Goal: Task Accomplishment & Management: Manage account settings

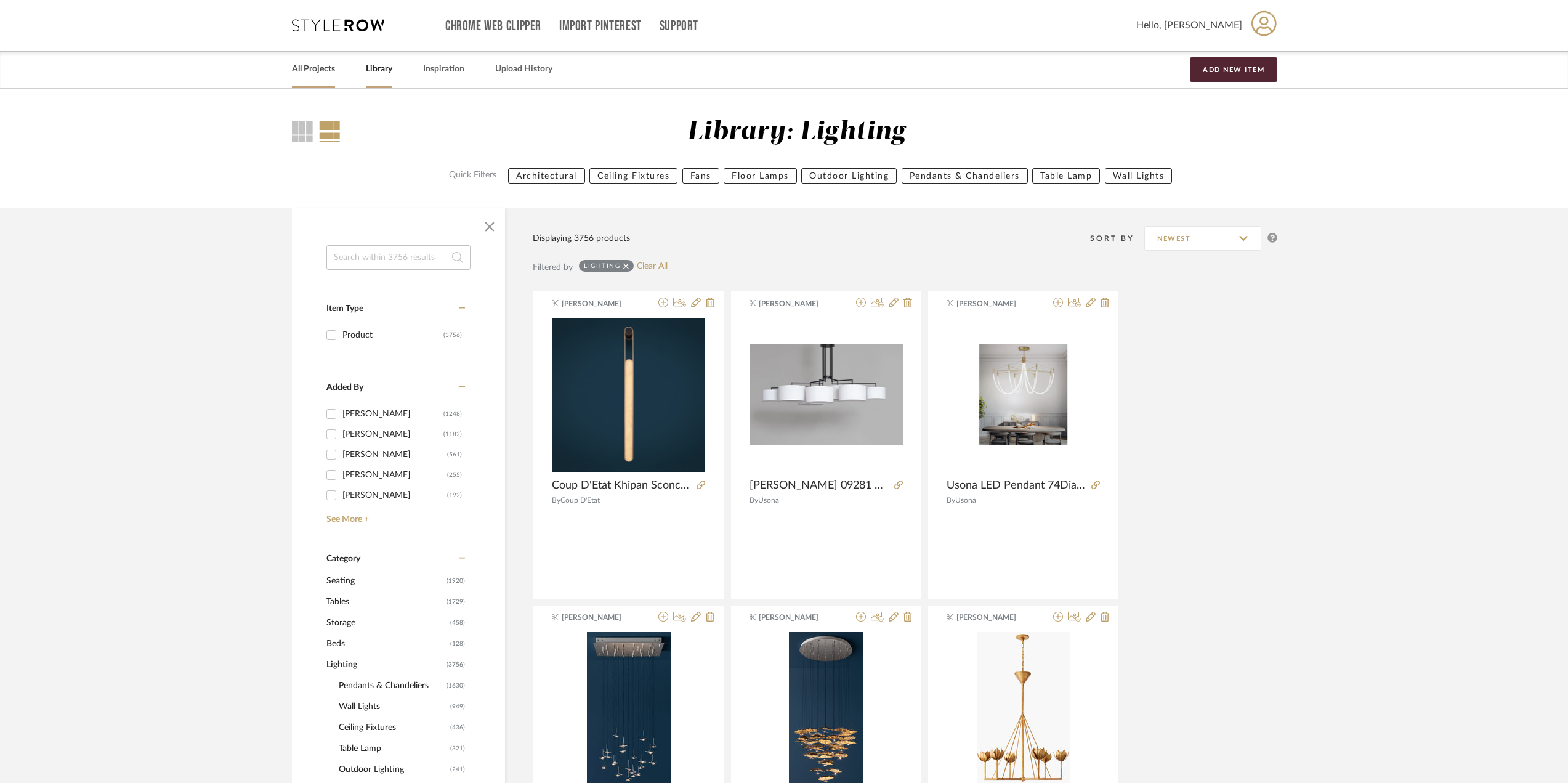
click at [321, 66] on link "All Projects" at bounding box center [313, 69] width 43 height 17
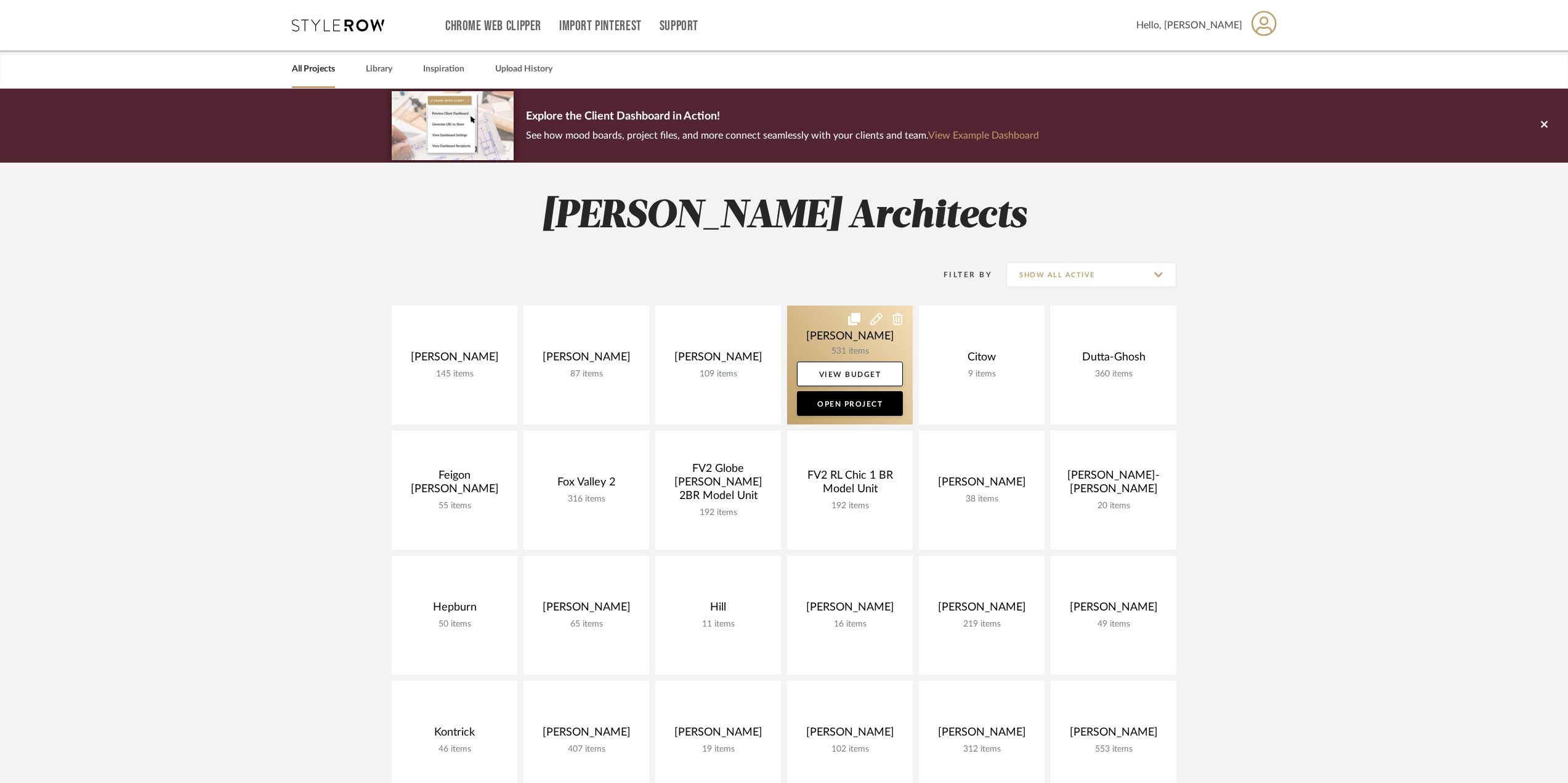
click at [859, 336] on link at bounding box center [850, 365] width 126 height 119
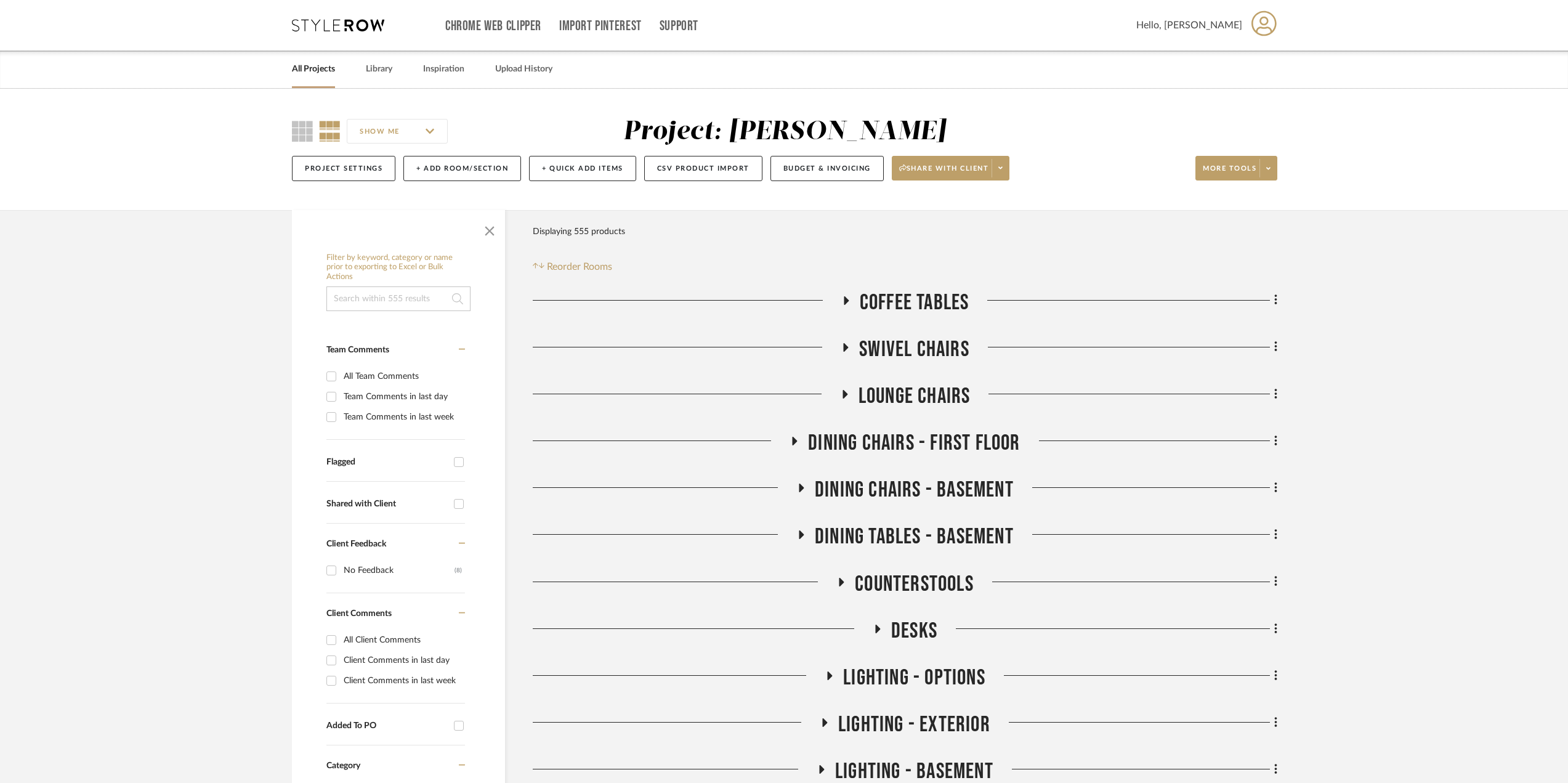
click at [850, 299] on icon at bounding box center [845, 301] width 15 height 9
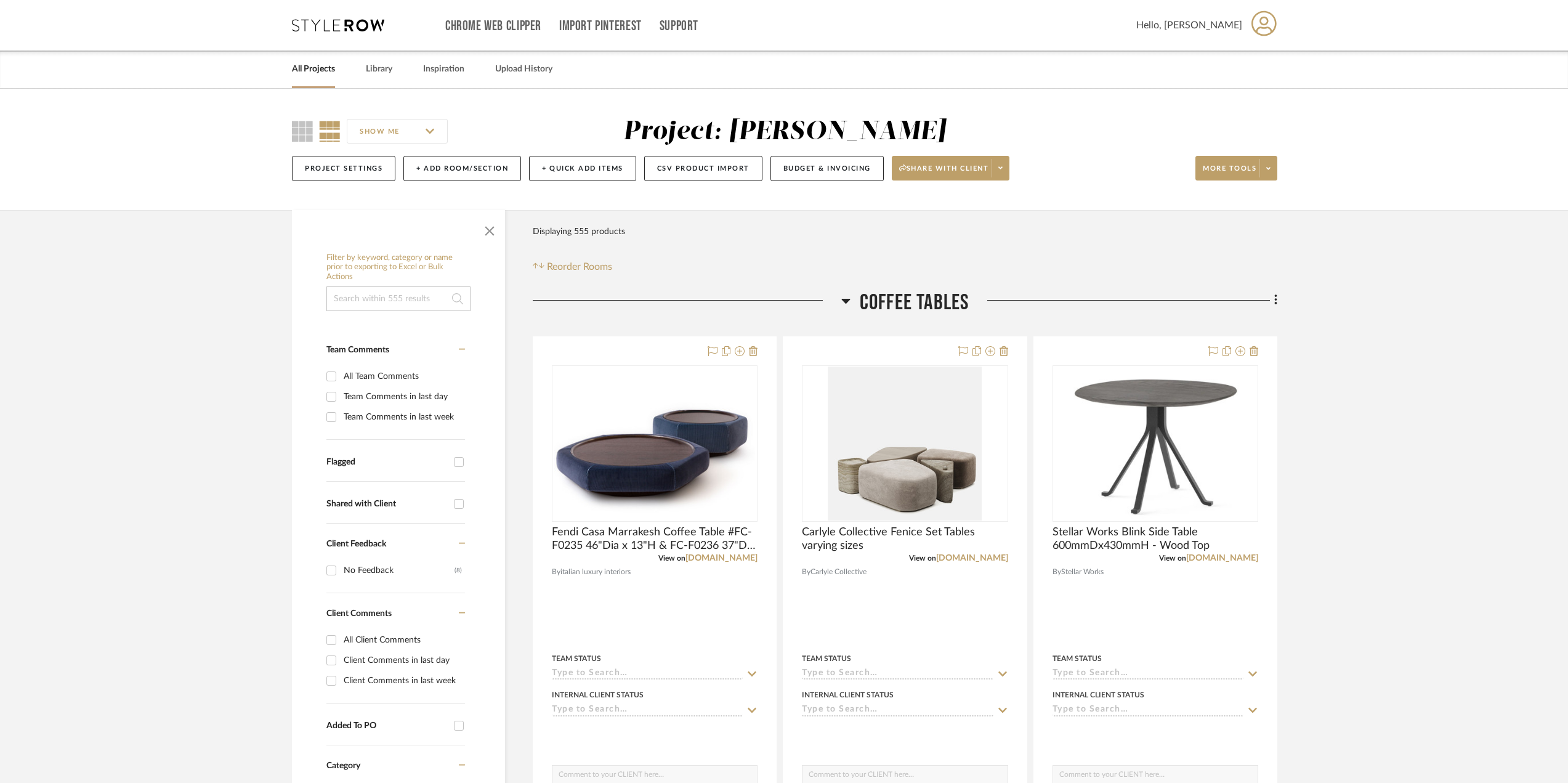
click at [850, 299] on icon at bounding box center [846, 301] width 9 height 15
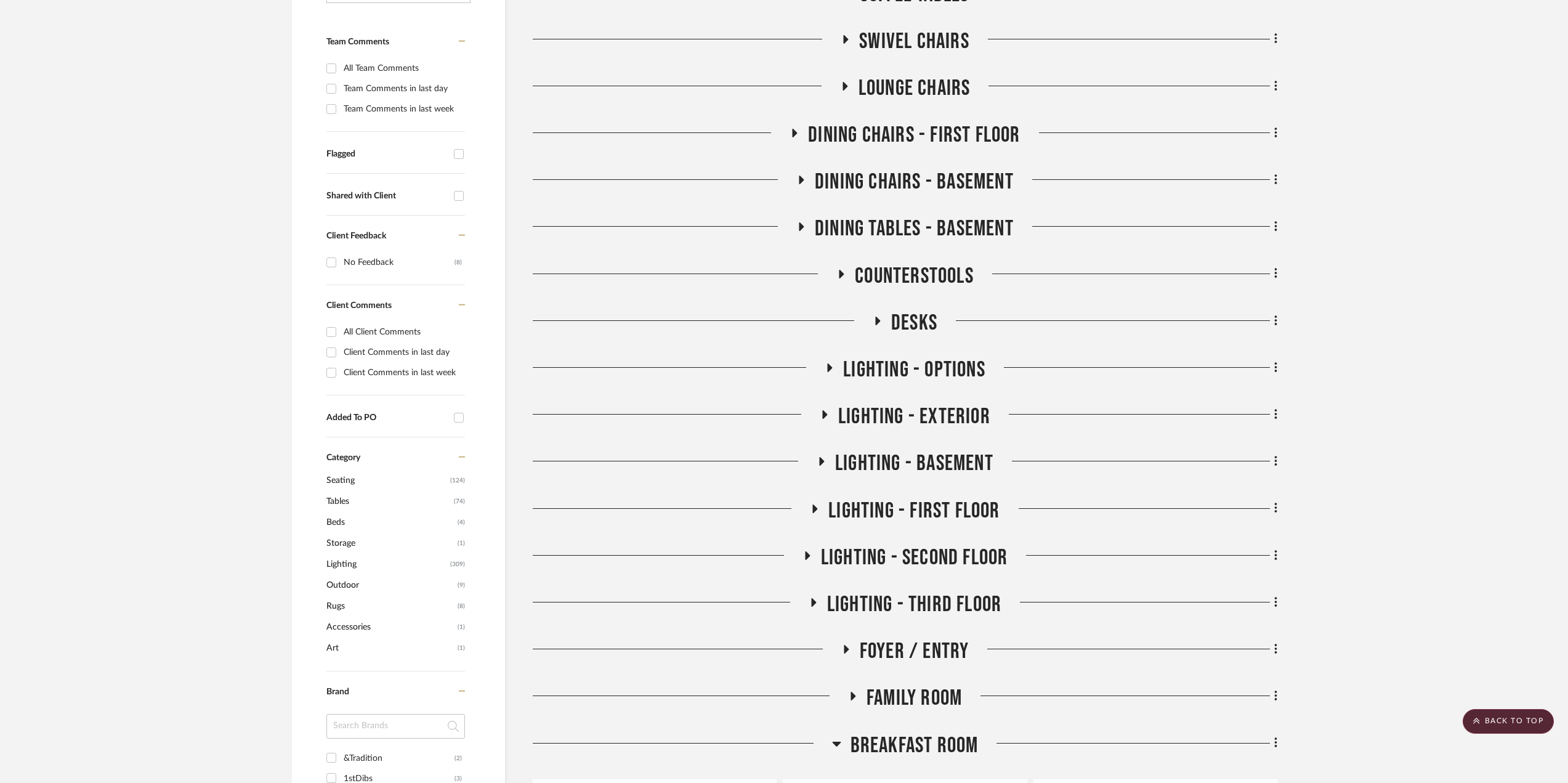
scroll to position [493, 0]
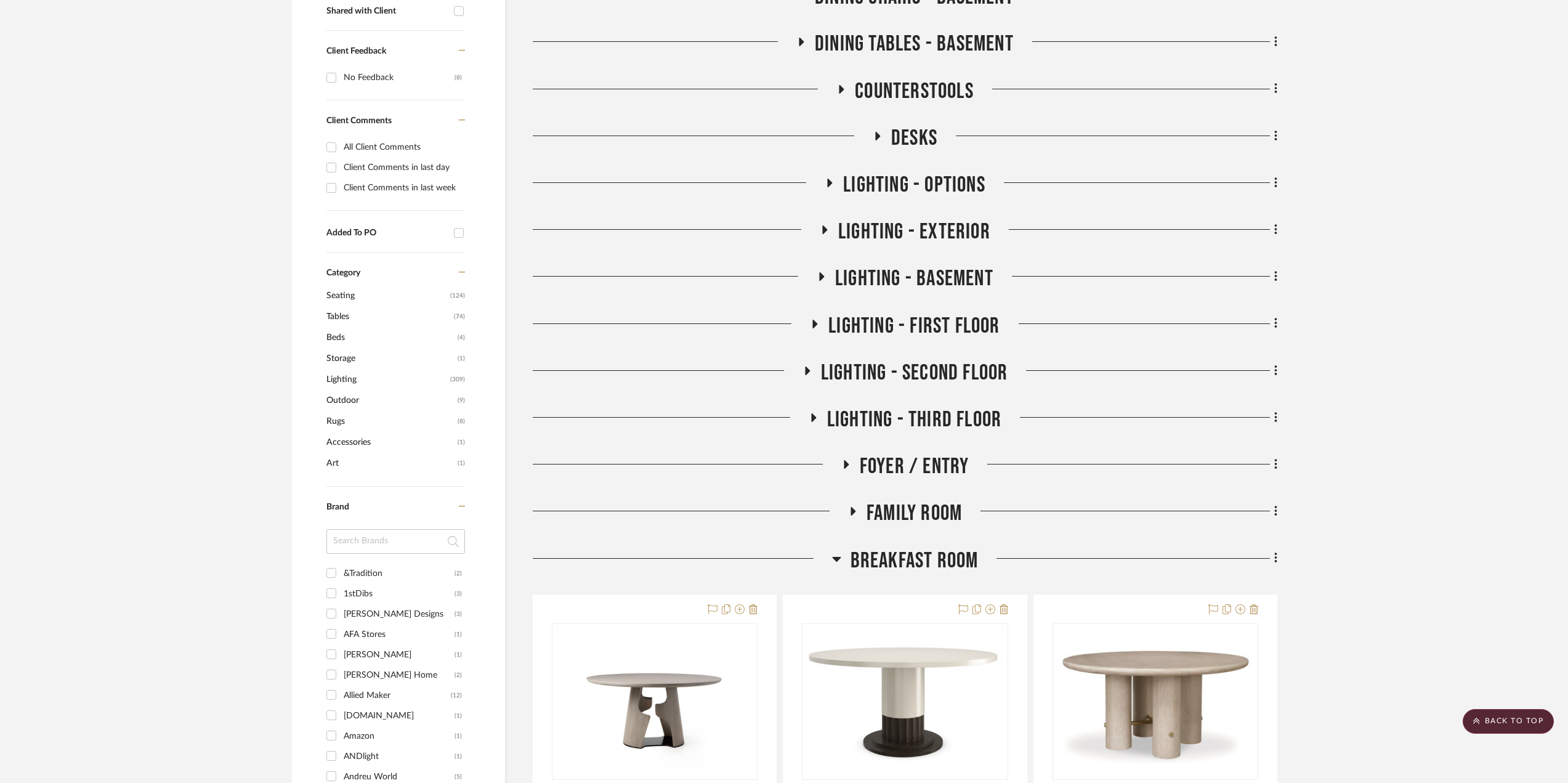
click at [839, 462] on icon at bounding box center [845, 465] width 15 height 9
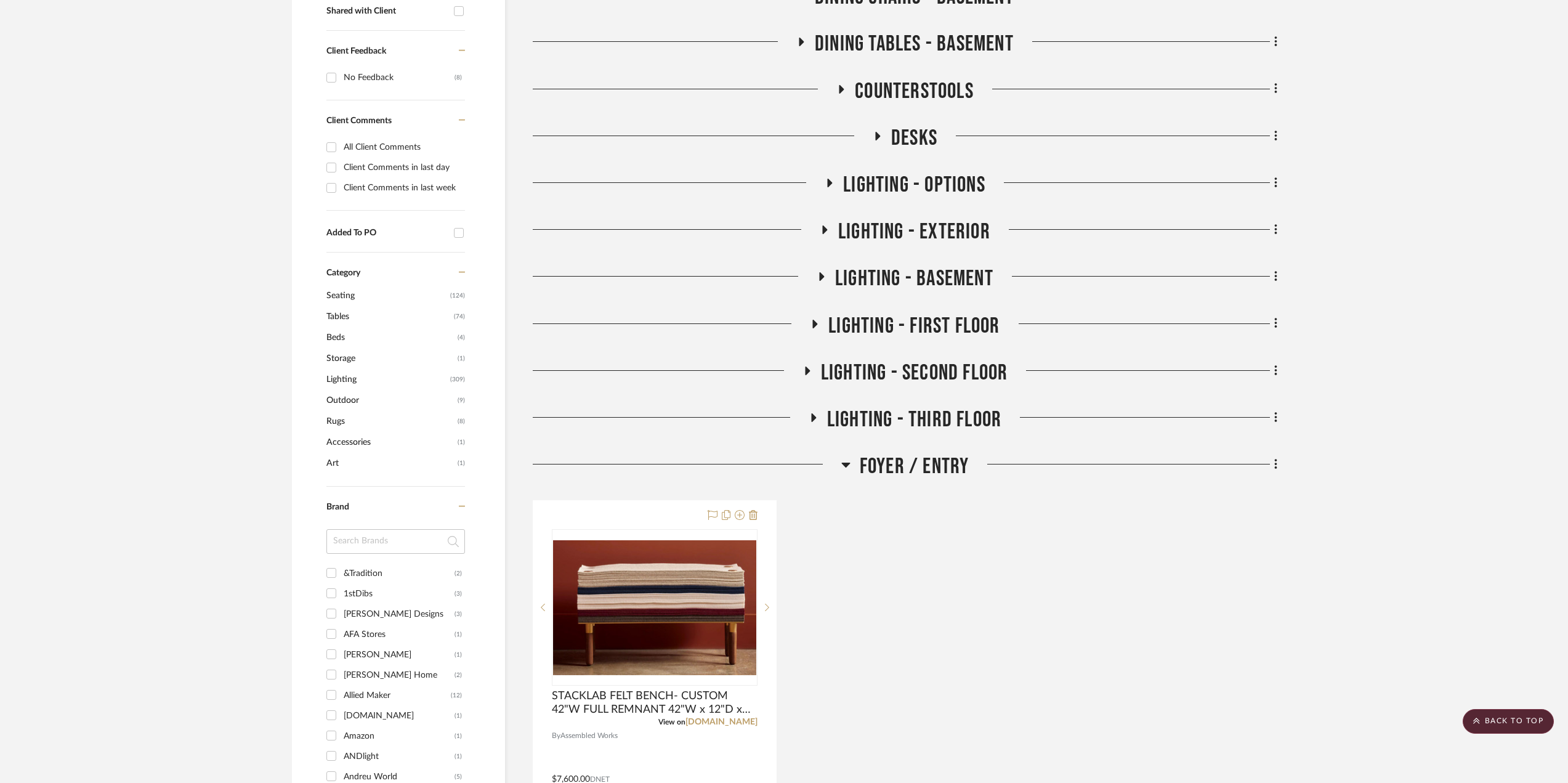
click at [843, 463] on icon at bounding box center [846, 464] width 9 height 15
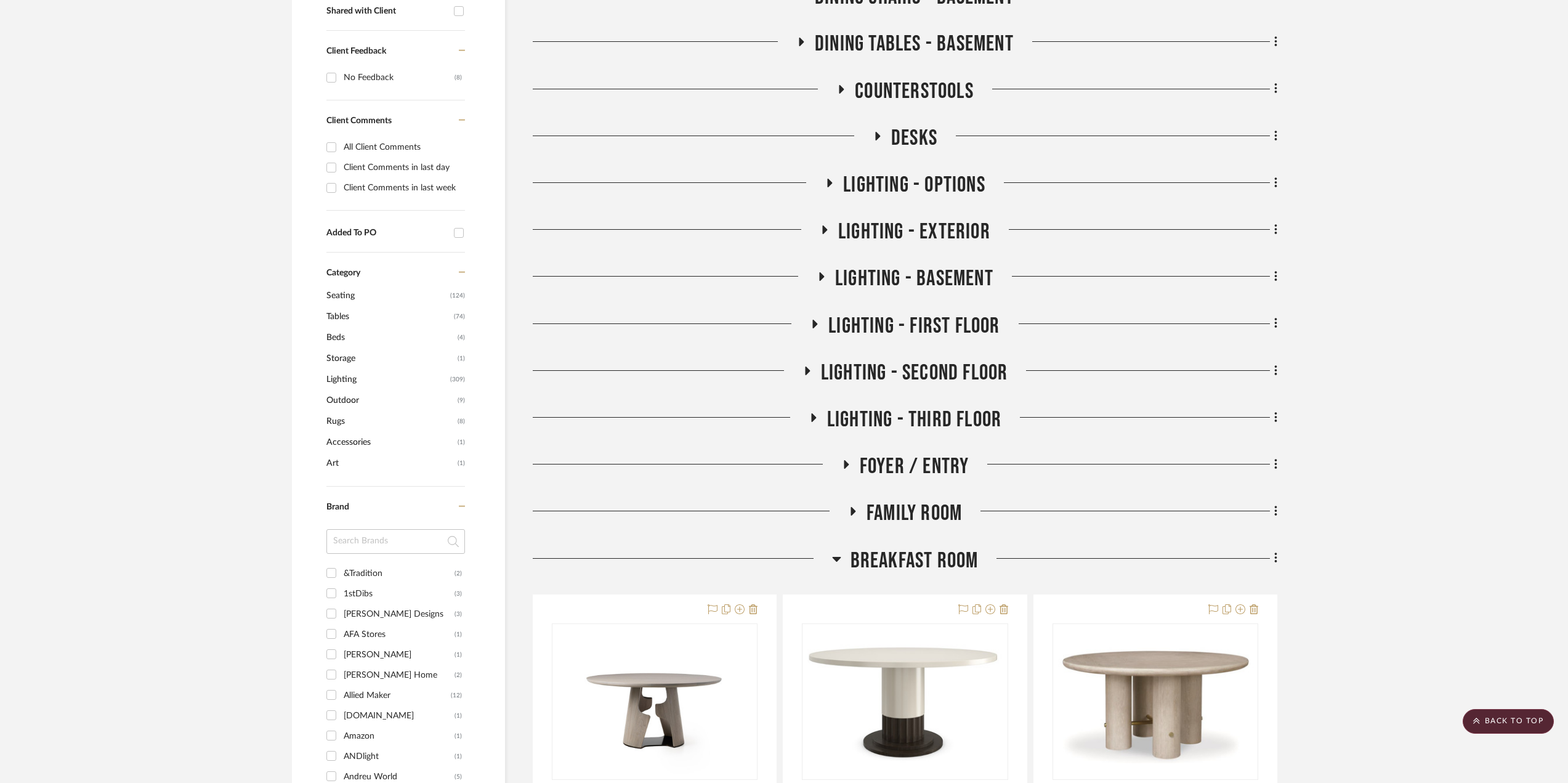
scroll to position [185, 0]
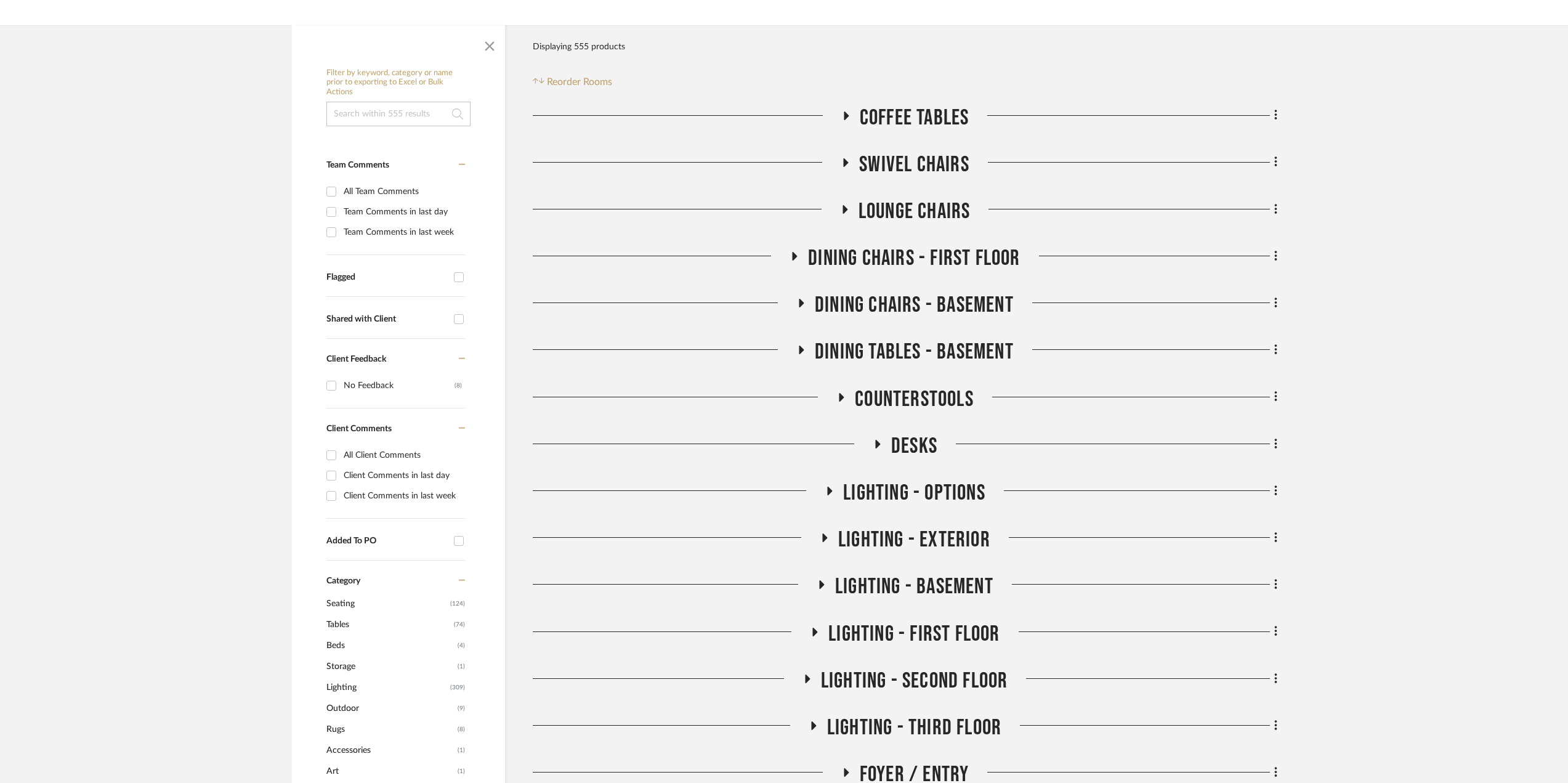
click at [870, 443] on icon at bounding box center [877, 444] width 15 height 9
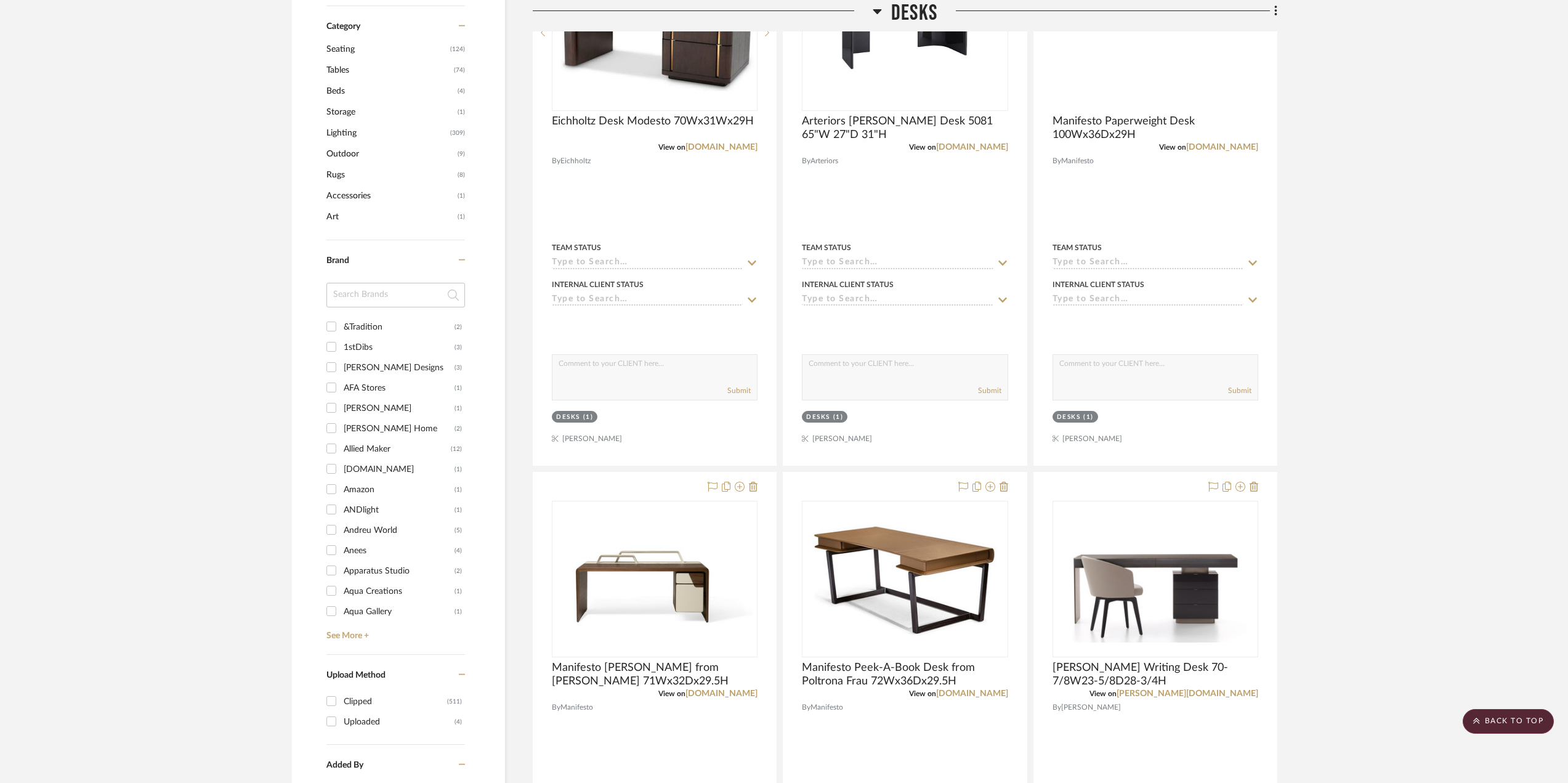
scroll to position [431, 0]
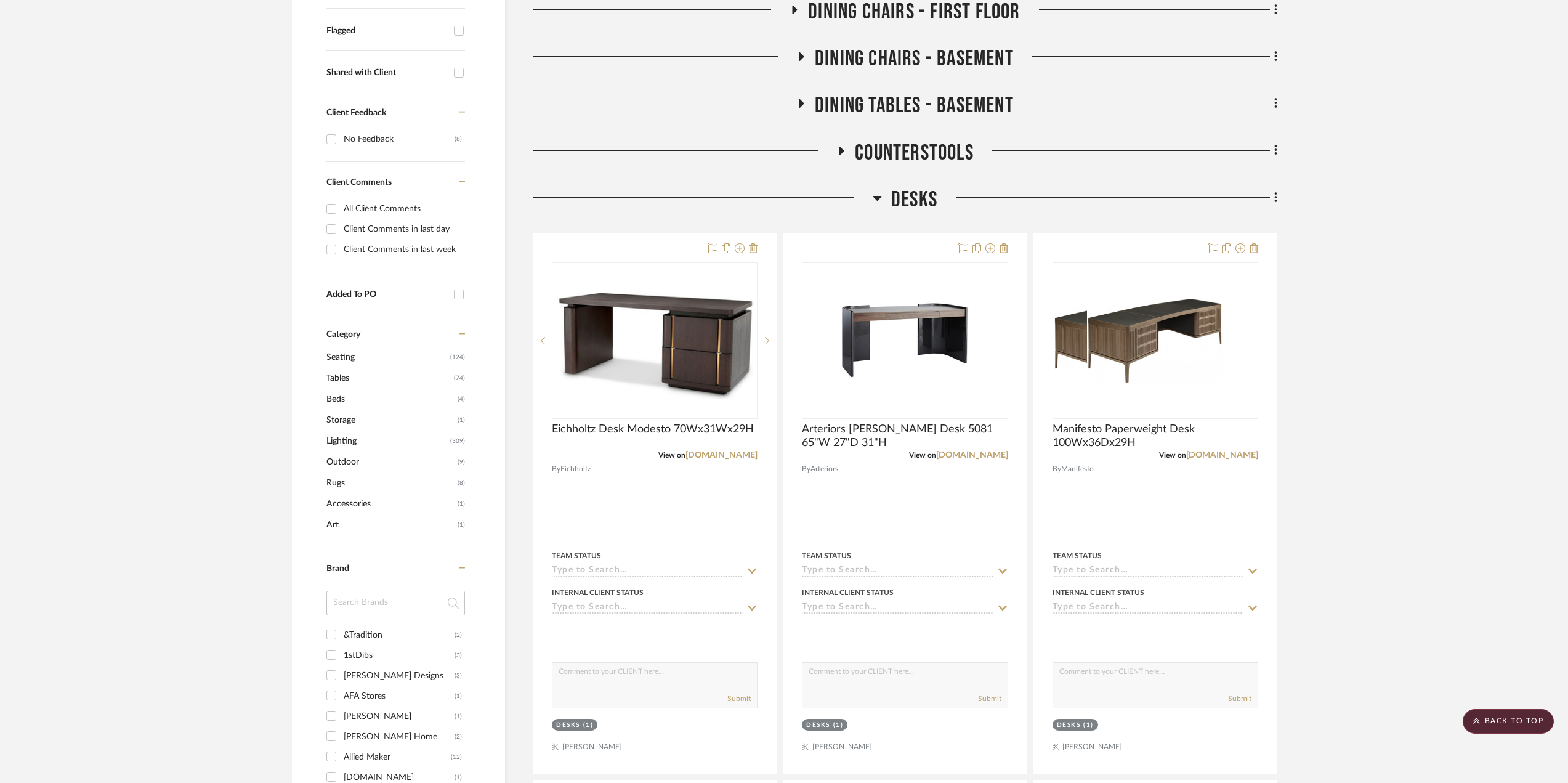
drag, startPoint x: 1517, startPoint y: 210, endPoint x: 1084, endPoint y: 203, distance: 433.1
click at [874, 198] on icon at bounding box center [877, 198] width 9 height 15
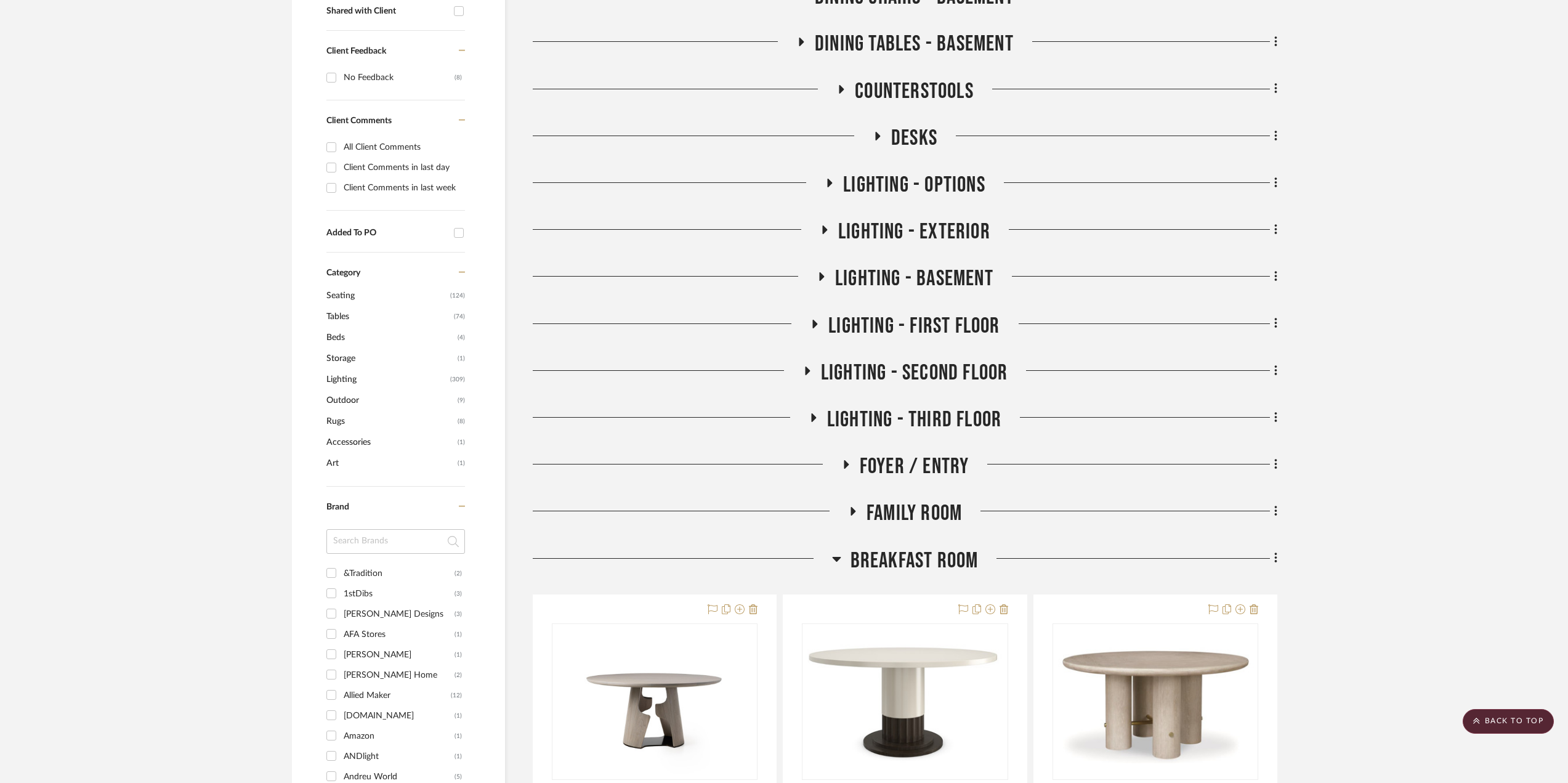
scroll to position [246, 0]
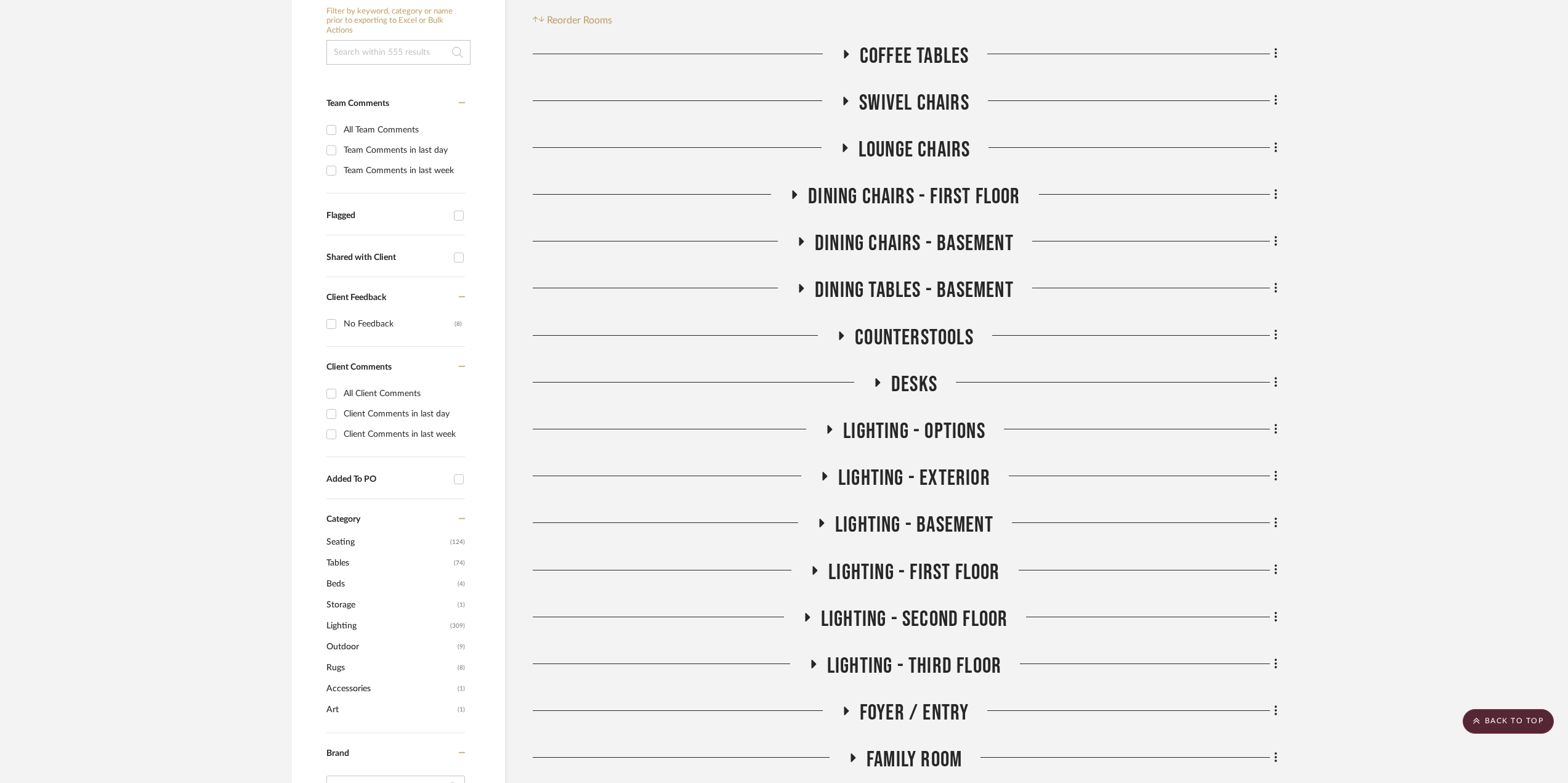
click at [829, 427] on icon at bounding box center [829, 429] width 5 height 8
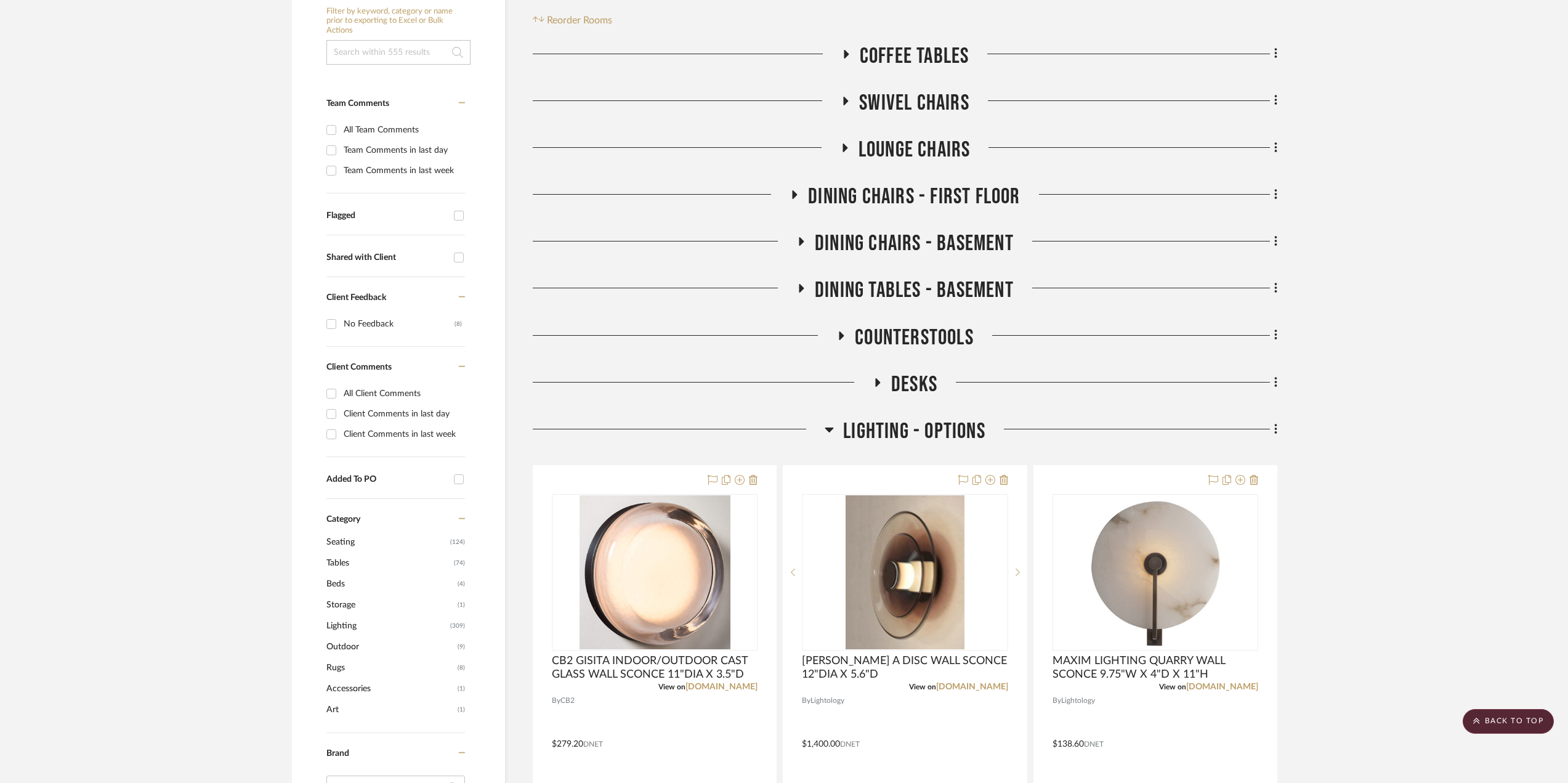
click at [829, 427] on icon at bounding box center [829, 429] width 9 height 15
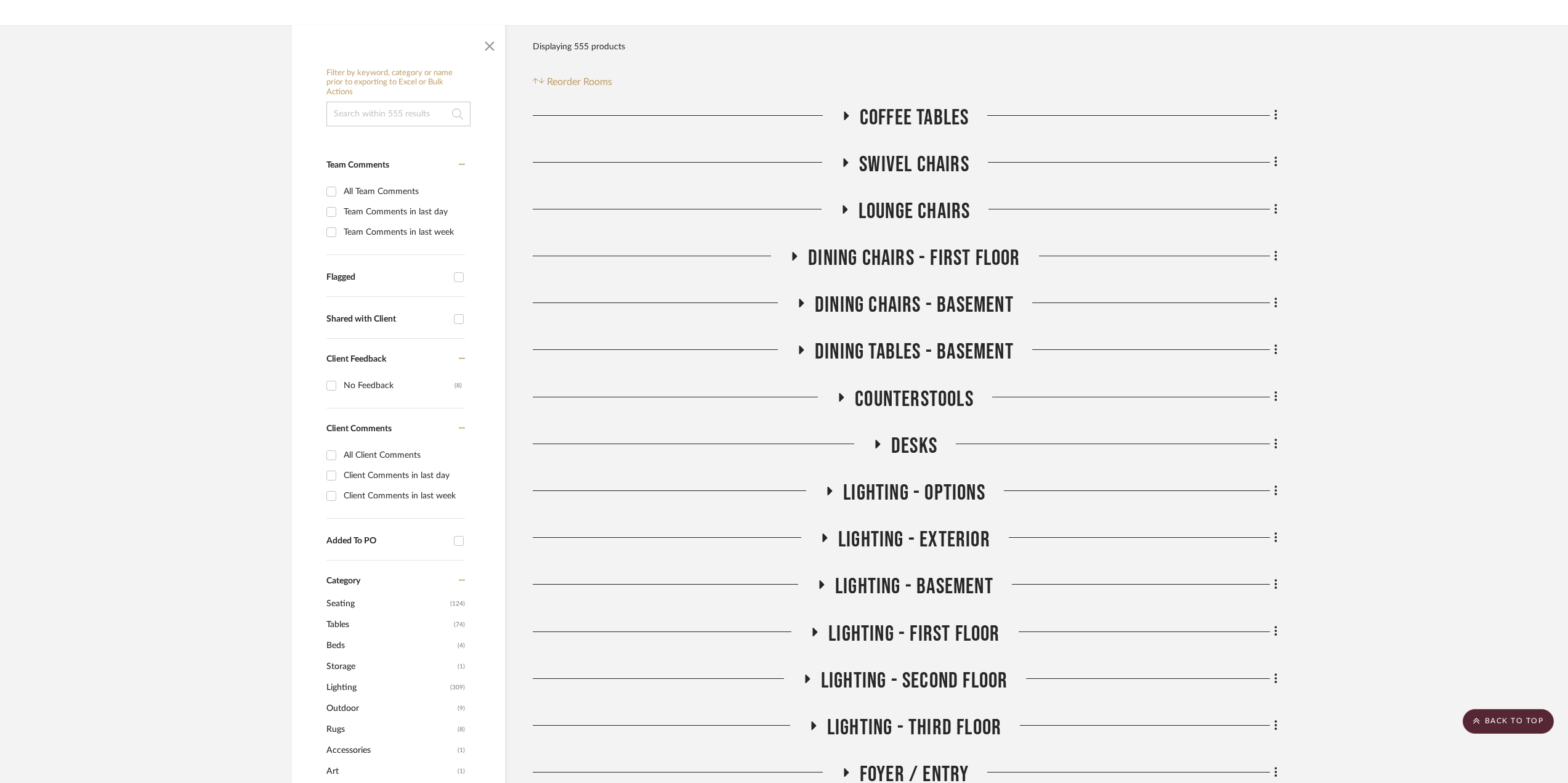
scroll to position [0, 0]
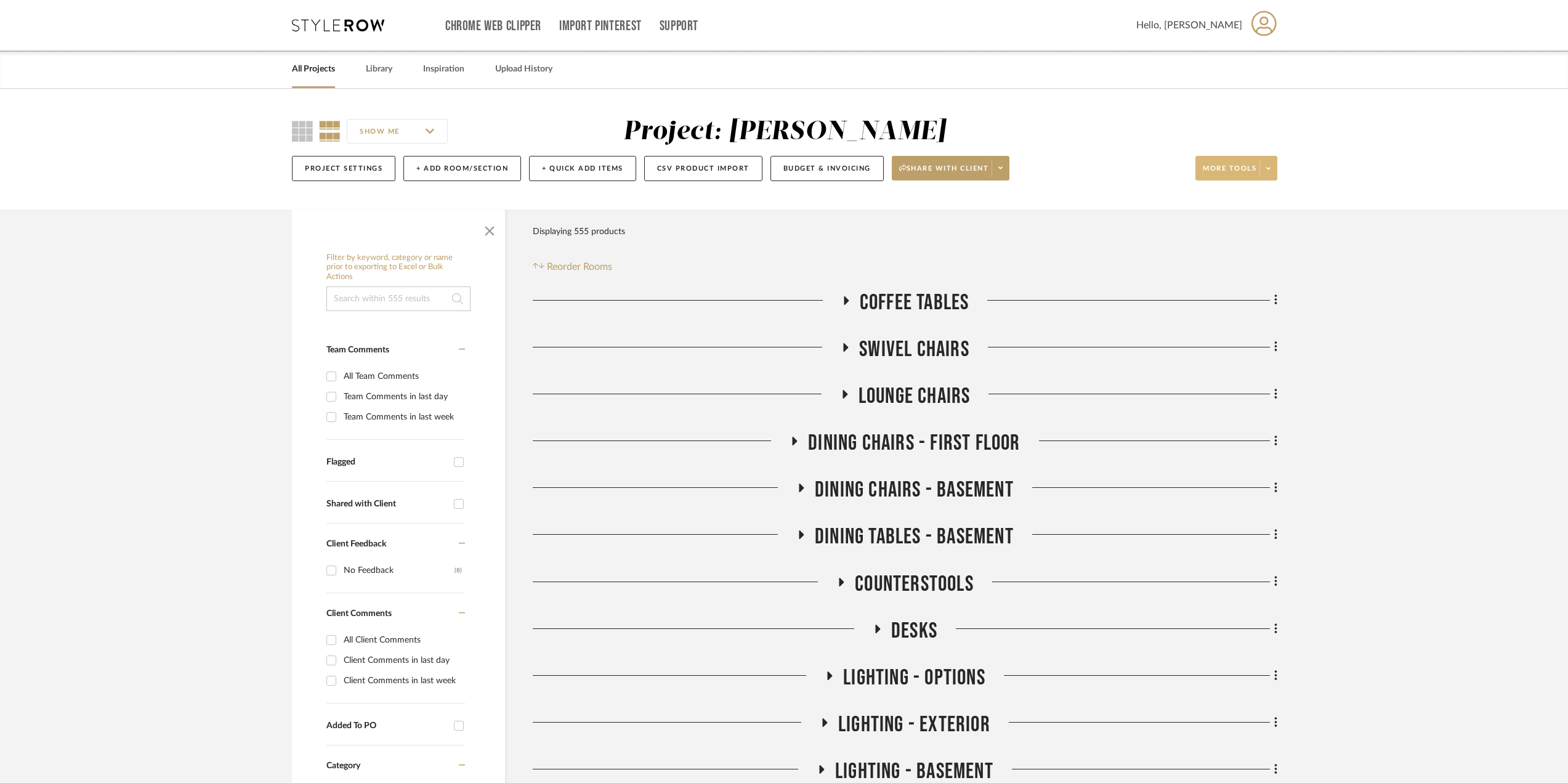
click at [1266, 165] on icon at bounding box center [1268, 168] width 5 height 6
click at [1034, 191] on div at bounding box center [784, 392] width 1568 height 783
click at [1270, 167] on span at bounding box center [1268, 168] width 17 height 18
click at [1261, 321] on span "Export Presentation" at bounding box center [1247, 322] width 79 height 10
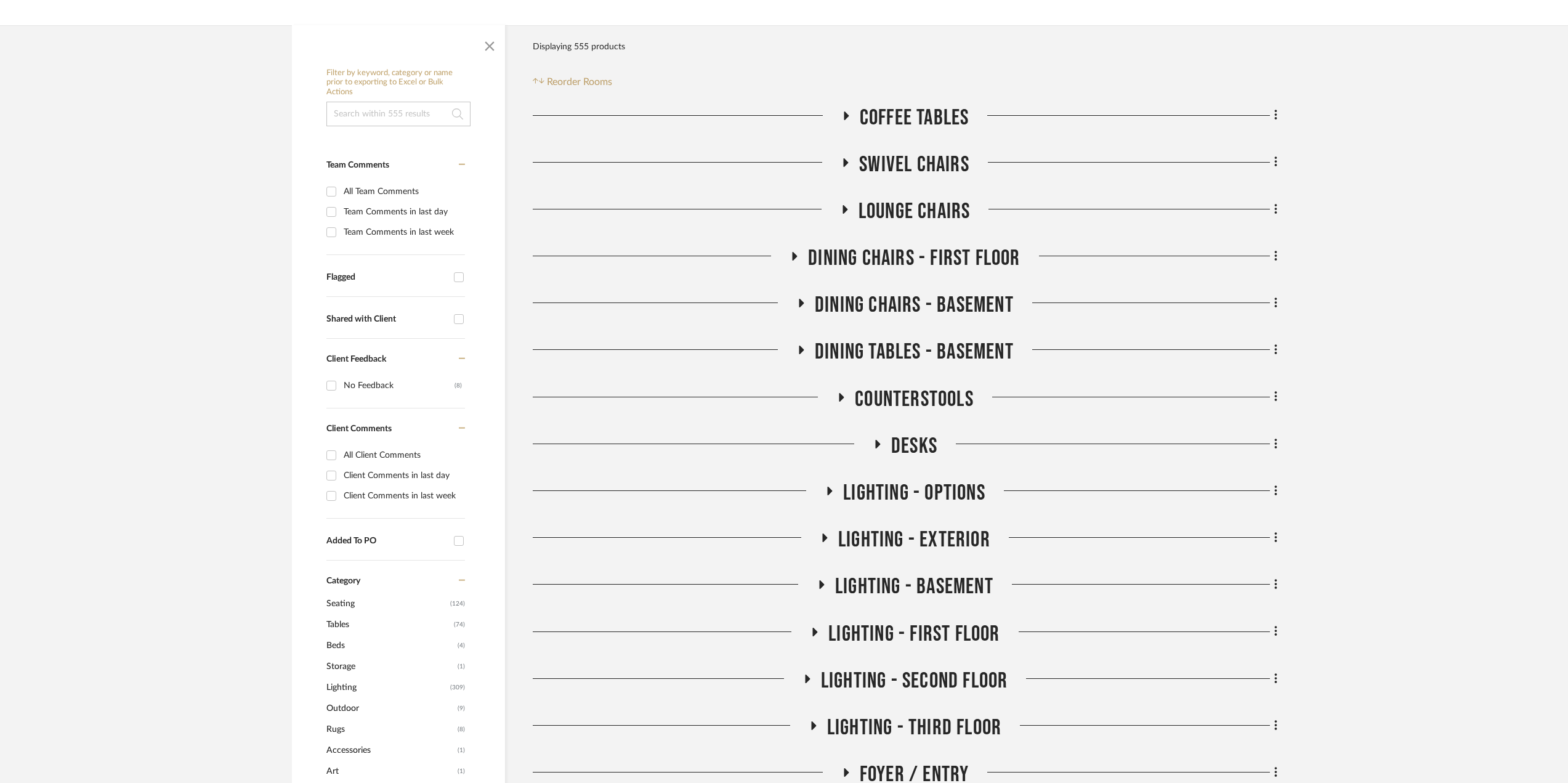
scroll to position [369, 0]
